Goal: Find specific page/section: Find specific page/section

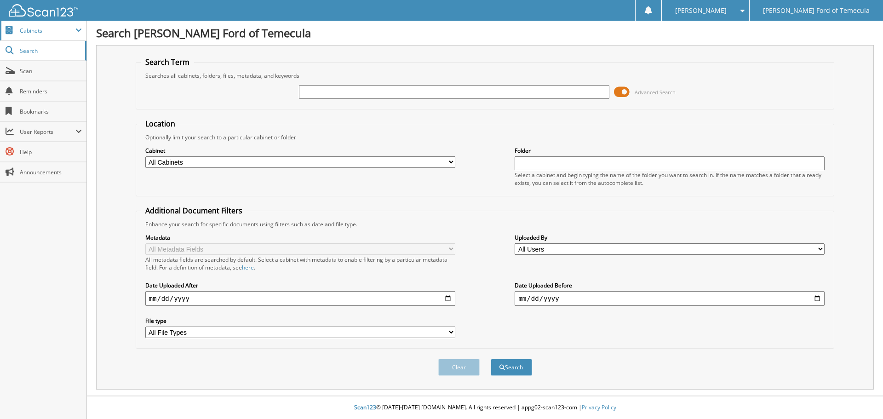
click at [29, 32] on span "Cabinets" at bounding box center [48, 31] width 56 height 8
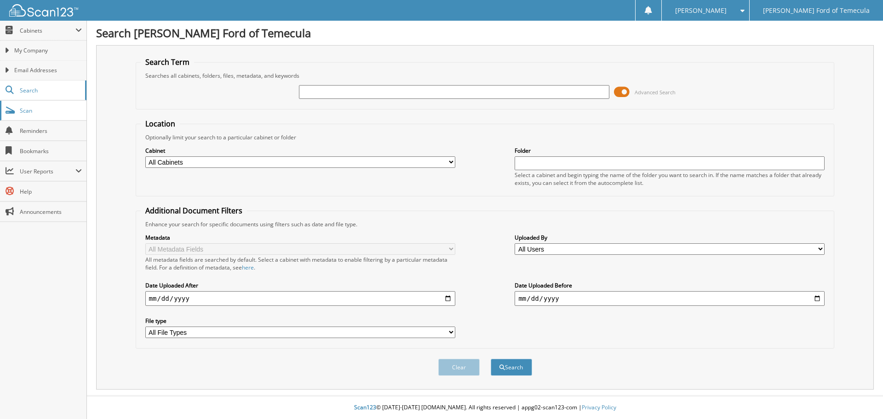
click at [44, 114] on span "Scan" at bounding box center [51, 111] width 62 height 8
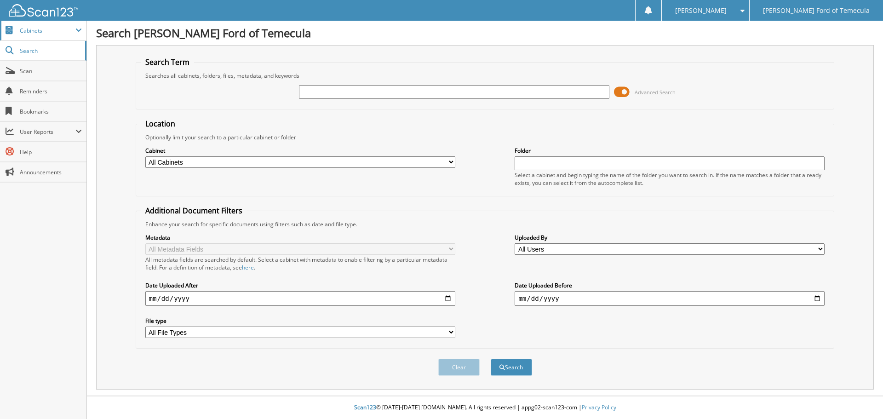
click at [81, 29] on span at bounding box center [78, 30] width 6 height 7
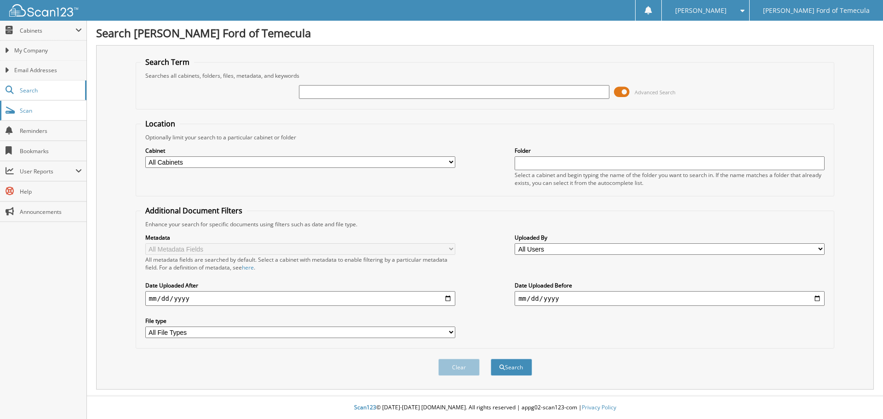
click at [48, 114] on span "Scan" at bounding box center [51, 111] width 62 height 8
